Goal: Submit feedback/report problem

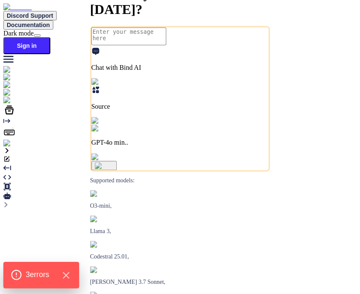
click at [42, 279] on span "3 error s" at bounding box center [38, 274] width 24 height 11
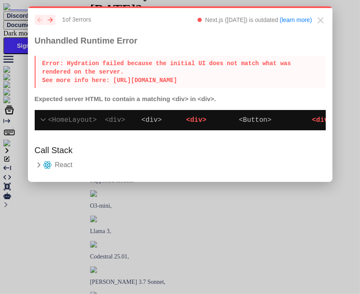
type textarea "x"
